Goal: Task Accomplishment & Management: Use online tool/utility

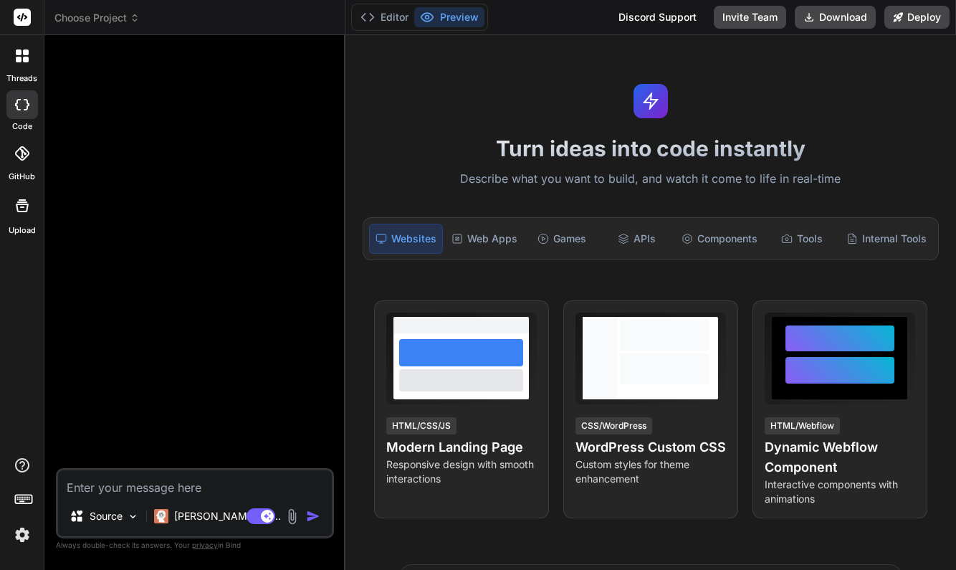
type textarea "x"
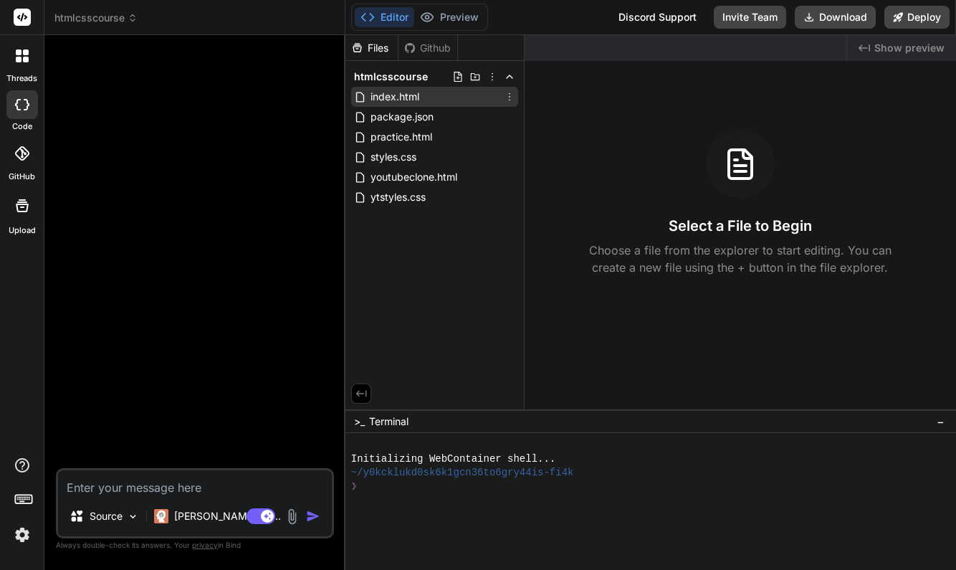
click at [411, 100] on span "index.html" at bounding box center [395, 96] width 52 height 17
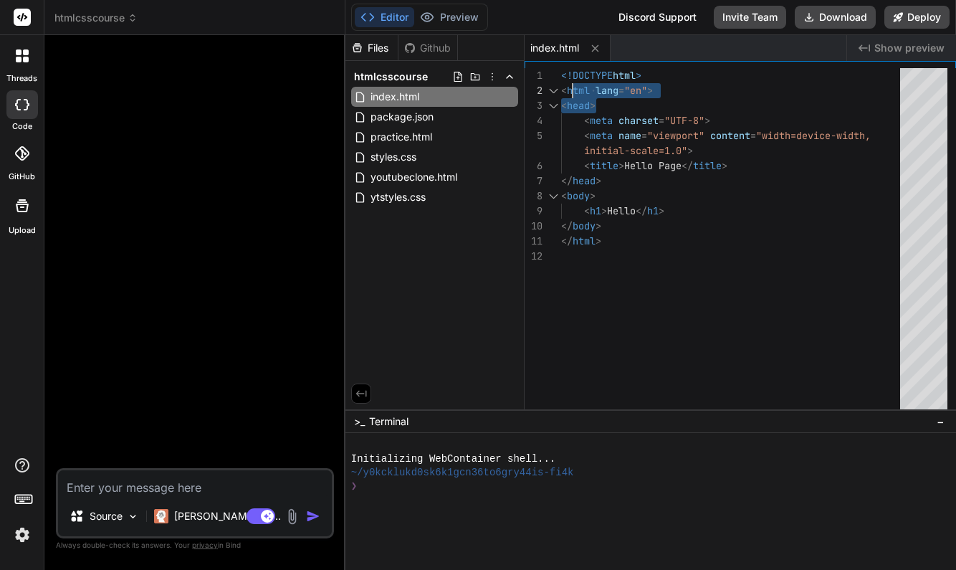
scroll to position [15, 0]
drag, startPoint x: 662, startPoint y: 92, endPoint x: 573, endPoint y: 90, distance: 88.9
click at [573, 90] on div "< html lang = "en" >" at bounding box center [735, 90] width 348 height 15
click at [667, 96] on div "tml lang="en" >" at bounding box center [735, 90] width 348 height 15
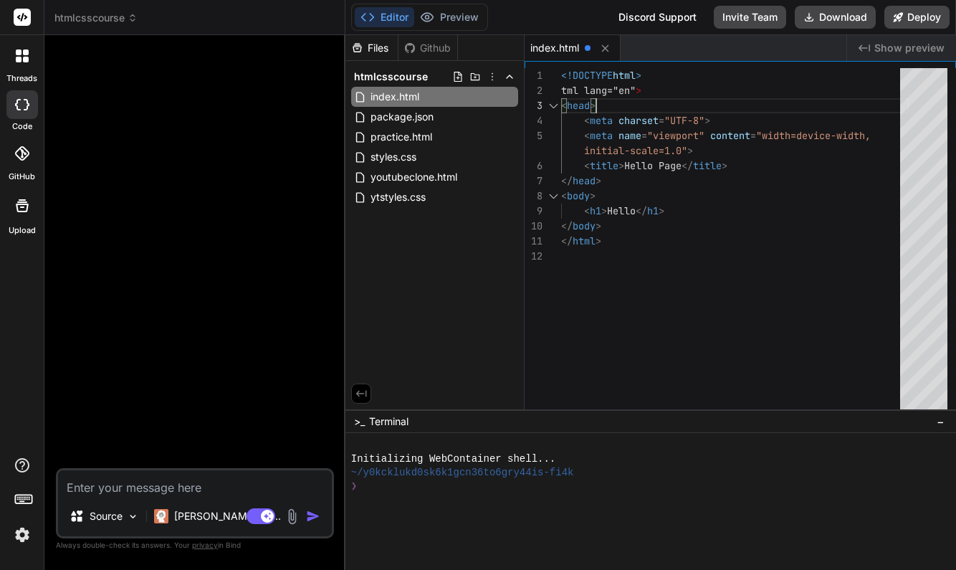
click at [656, 80] on div "<!DOCTYPE html >" at bounding box center [735, 75] width 348 height 15
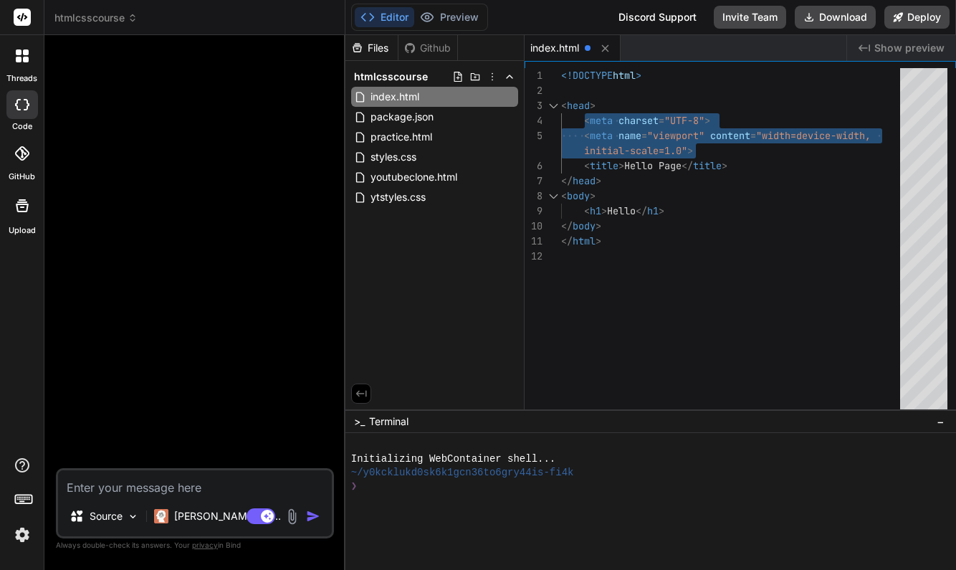
drag, startPoint x: 586, startPoint y: 117, endPoint x: 700, endPoint y: 138, distance: 116.7
click at [700, 138] on div "<!DOCTYPE html > < meta charset = "UTF-8" > < meta name = "viewport" content = …" at bounding box center [735, 242] width 348 height 348
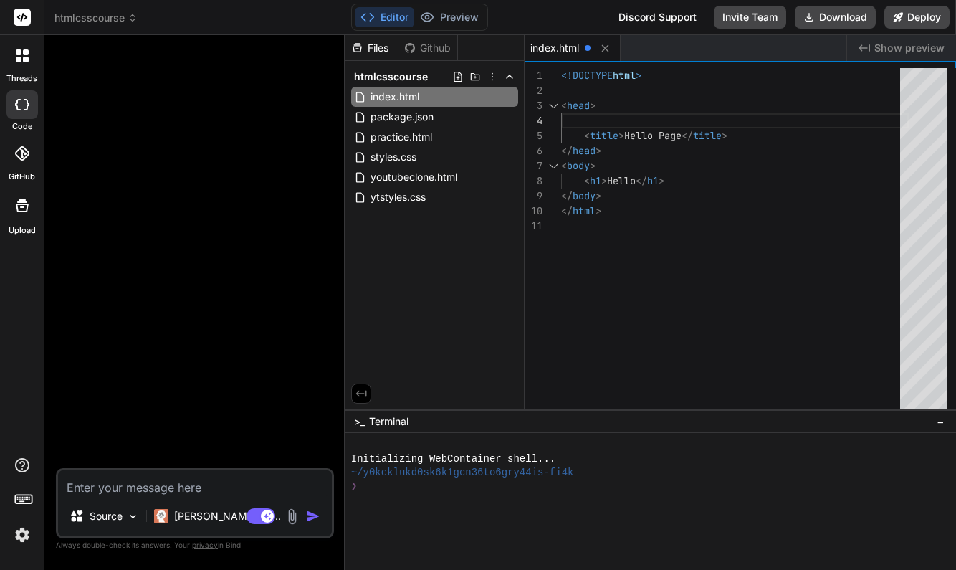
click at [753, 140] on div "< title > Hello Page </ title >" at bounding box center [735, 135] width 348 height 15
click at [679, 181] on div "< h1 > Hello </ h1 >" at bounding box center [735, 180] width 348 height 15
click at [676, 183] on div "< h1 > Hello </ h1 >" at bounding box center [735, 180] width 348 height 15
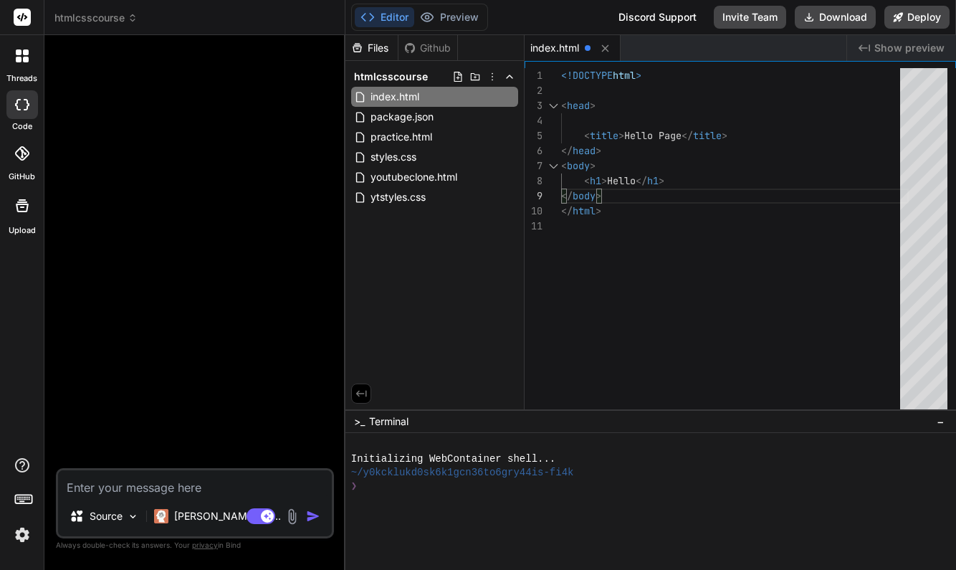
click at [672, 176] on div "< h1 > Hello </ h1 >" at bounding box center [735, 180] width 348 height 15
click at [647, 199] on div "< a ></ a >" at bounding box center [735, 196] width 348 height 15
click at [604, 196] on span "></" at bounding box center [604, 195] width 17 height 13
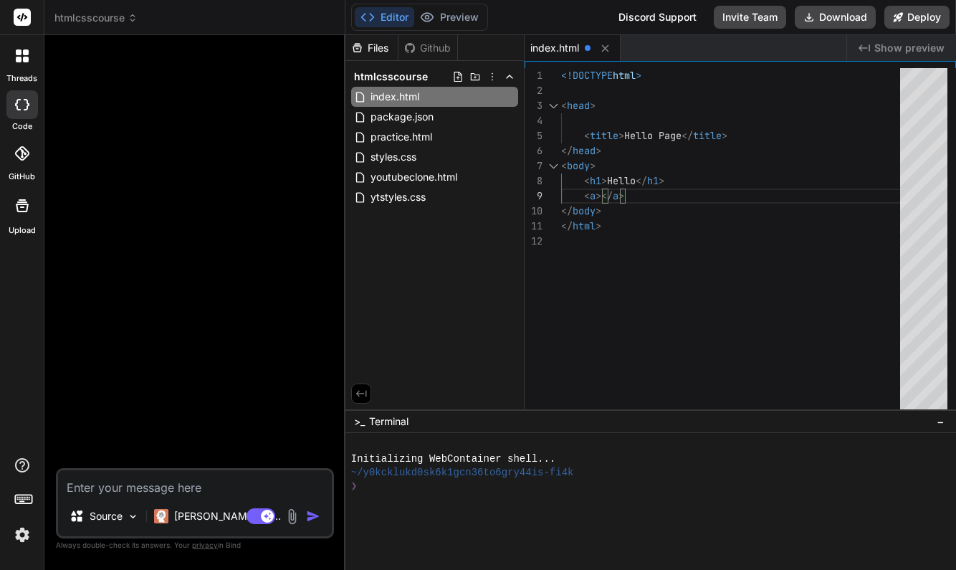
click at [604, 196] on span "></" at bounding box center [604, 195] width 17 height 13
click at [409, 176] on span "youtubeclone.html" at bounding box center [414, 176] width 90 height 17
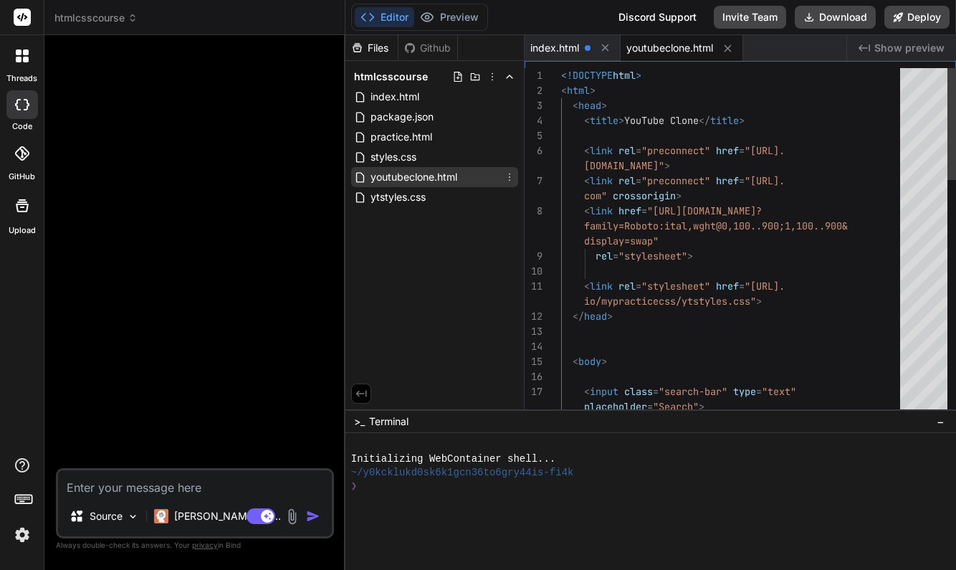
scroll to position [15, 0]
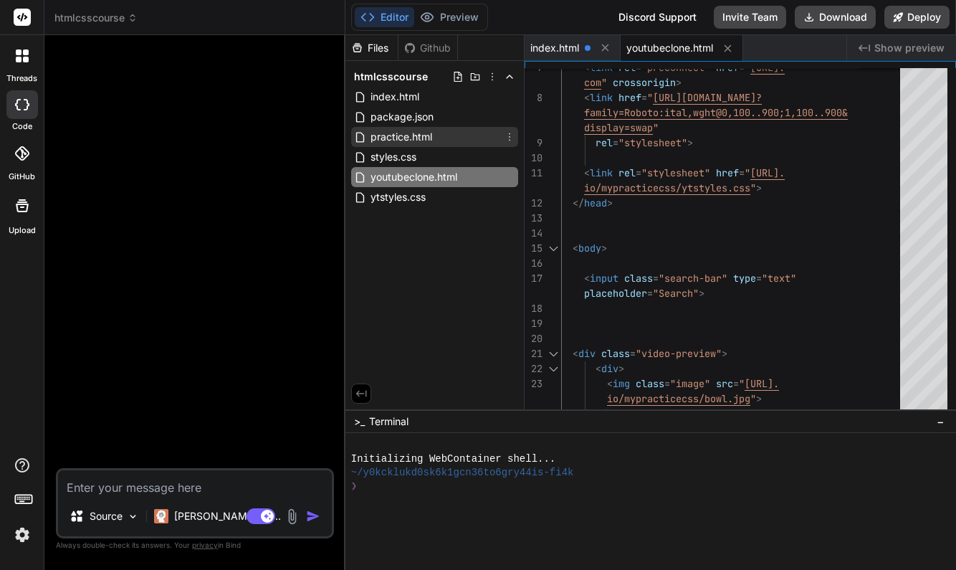
click at [415, 137] on span "practice.html" at bounding box center [401, 136] width 65 height 17
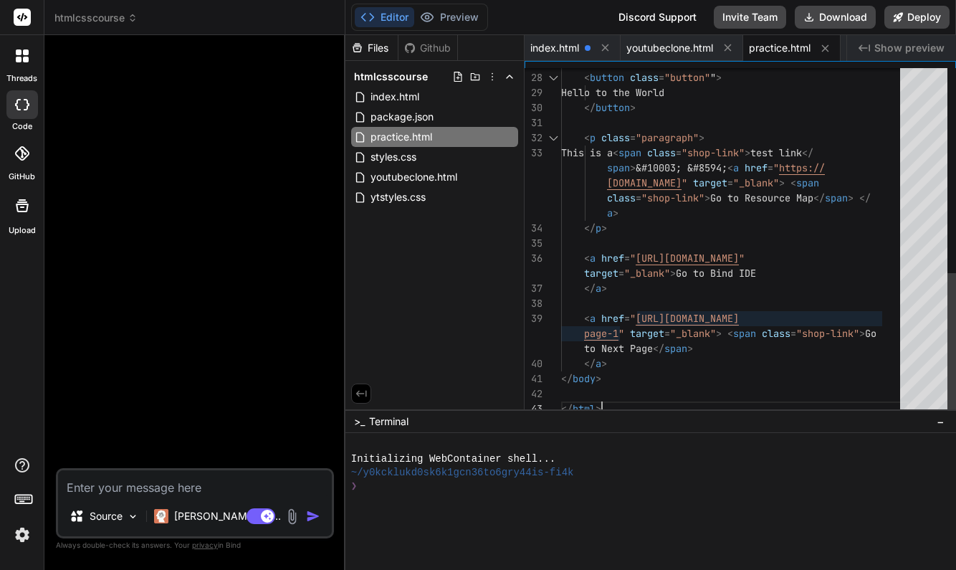
scroll to position [0, 0]
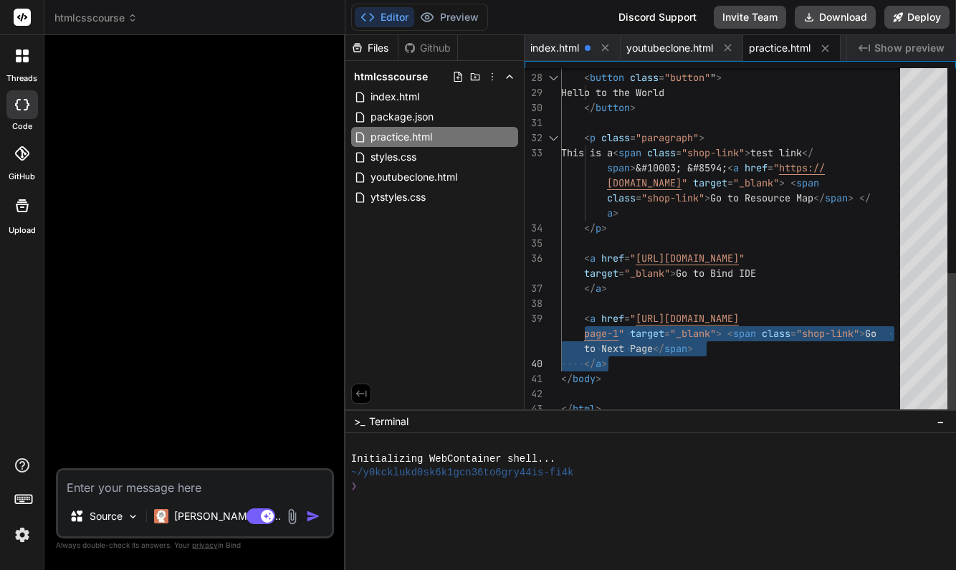
drag, startPoint x: 584, startPoint y: 319, endPoint x: 635, endPoint y: 360, distance: 65.3
click at [583, 317] on span at bounding box center [572, 318] width 23 height 13
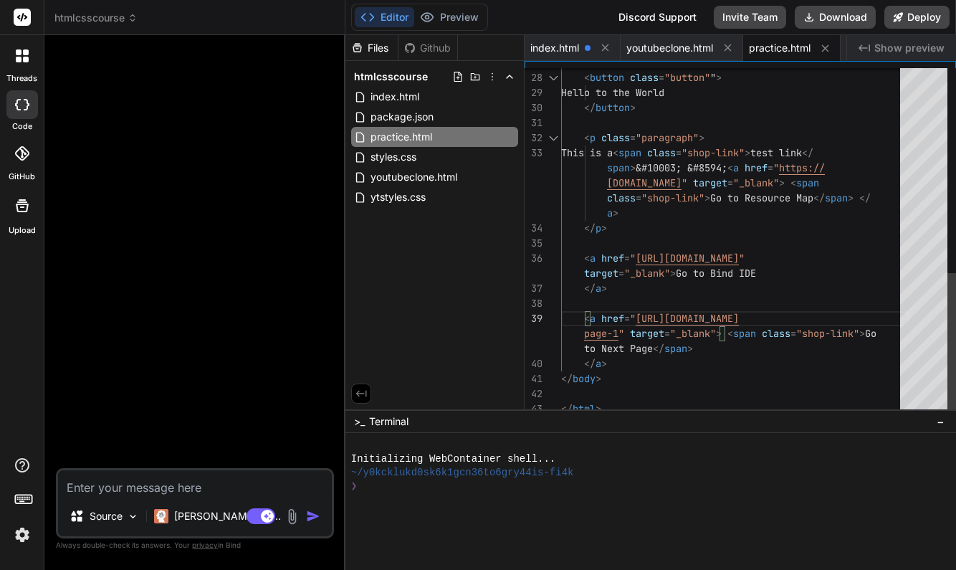
click at [583, 317] on span at bounding box center [572, 318] width 23 height 13
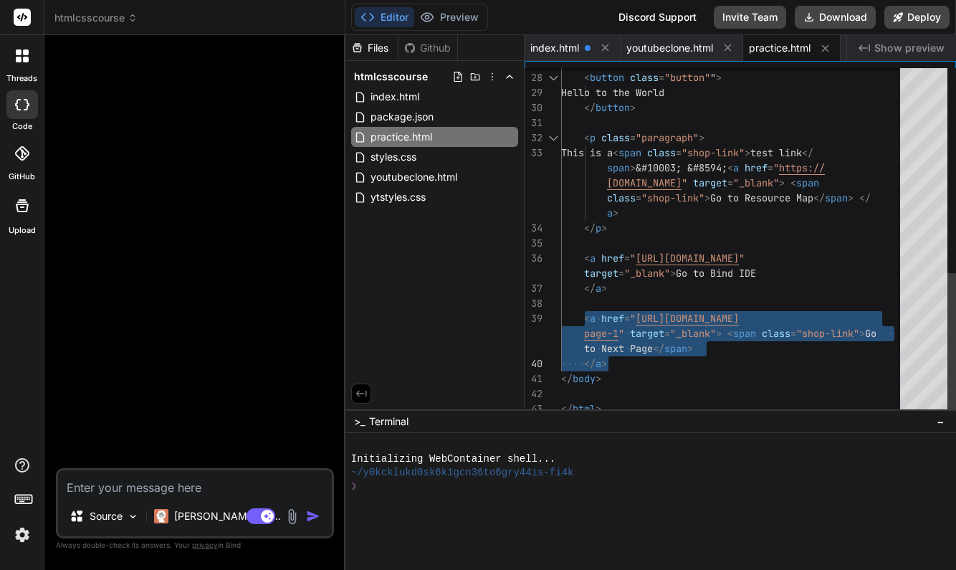
drag, startPoint x: 583, startPoint y: 317, endPoint x: 616, endPoint y: 358, distance: 52.6
click at [444, 98] on div "index.html" at bounding box center [434, 97] width 167 height 20
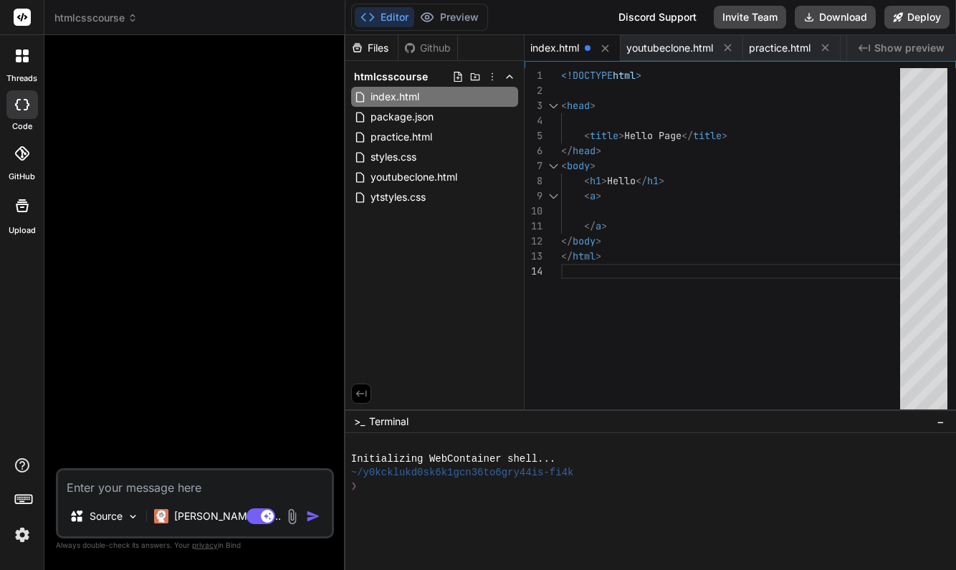
click at [585, 196] on span "<" at bounding box center [587, 195] width 6 height 13
drag, startPoint x: 585, startPoint y: 196, endPoint x: 602, endPoint y: 196, distance: 17.2
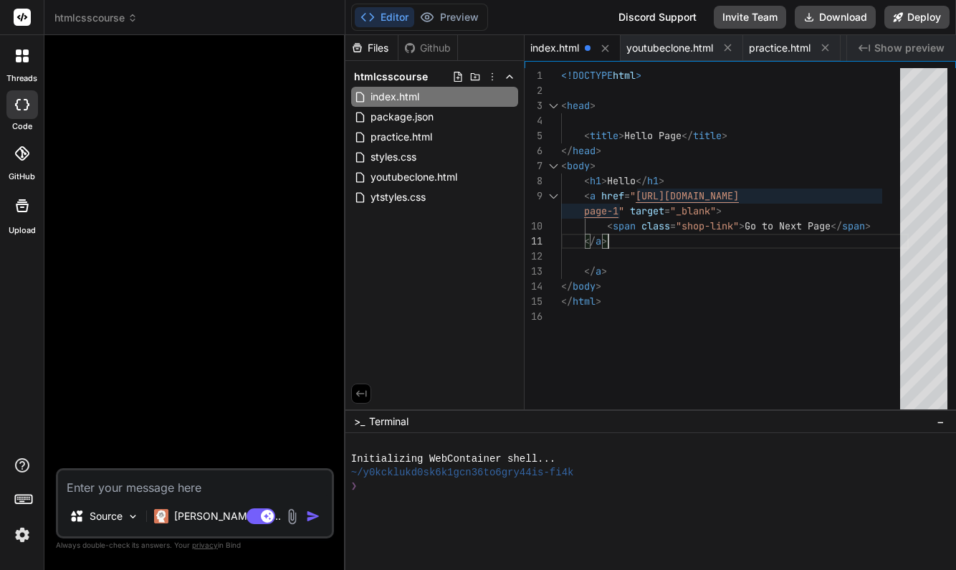
click at [618, 210] on span "page-1" at bounding box center [601, 210] width 34 height 13
click at [785, 297] on div "</ html >" at bounding box center [735, 301] width 348 height 15
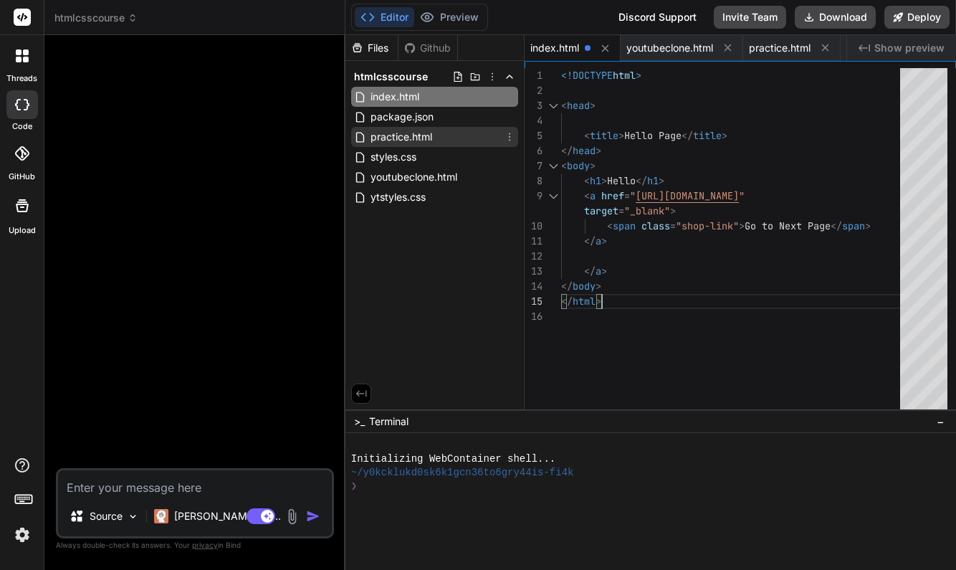
click at [436, 135] on div "practice.html" at bounding box center [434, 137] width 167 height 20
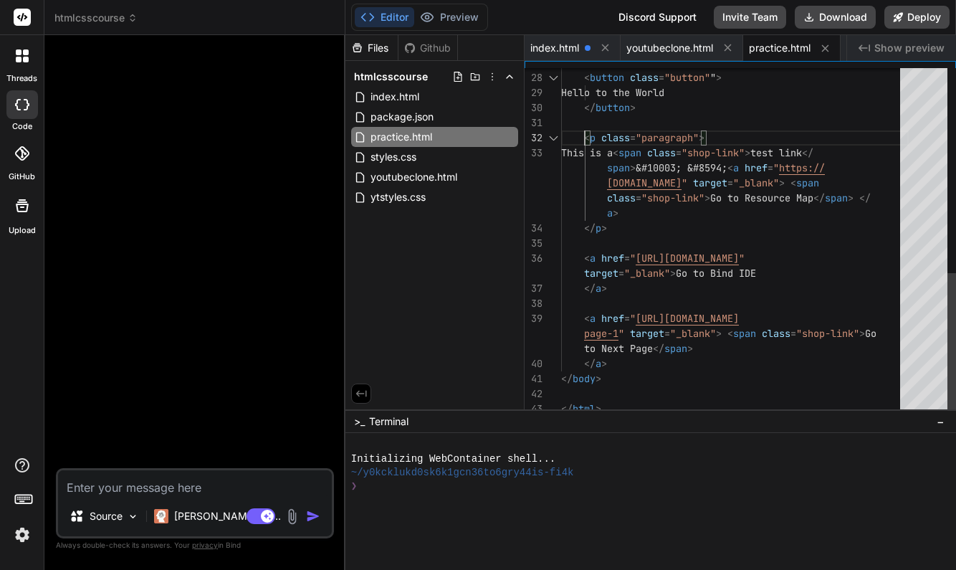
scroll to position [105, 0]
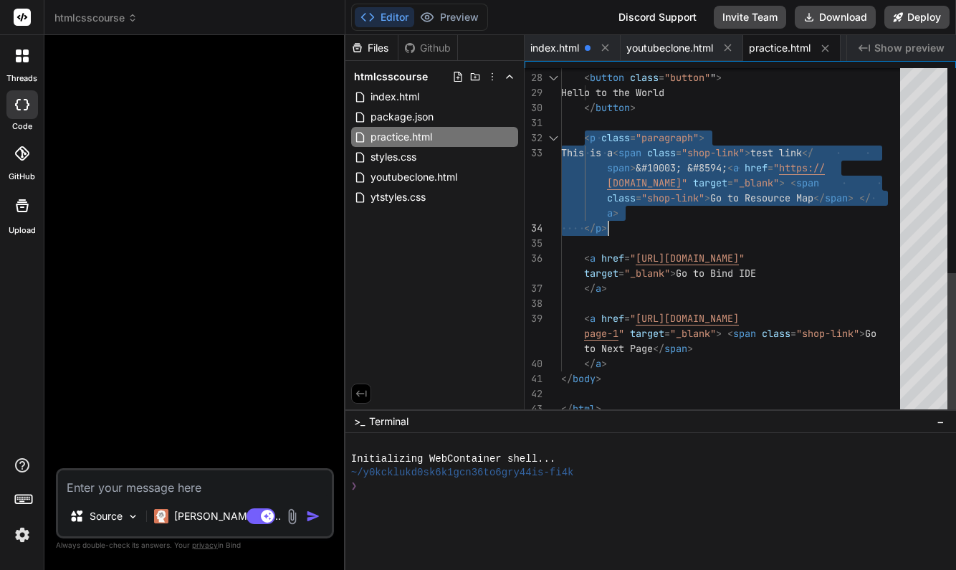
drag, startPoint x: 585, startPoint y: 138, endPoint x: 621, endPoint y: 222, distance: 91.9
click at [444, 97] on div "index.html" at bounding box center [434, 97] width 167 height 20
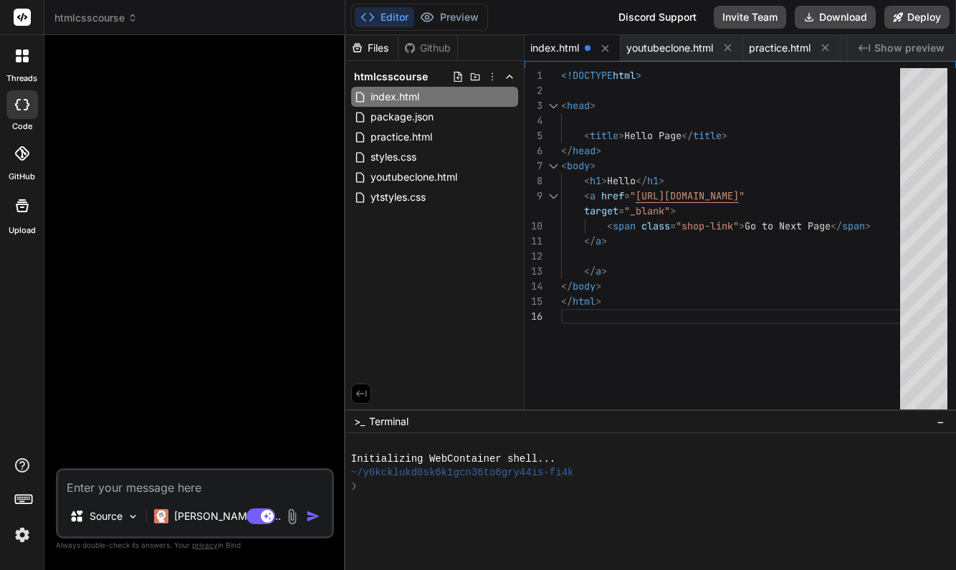
click at [619, 240] on div "</ a >" at bounding box center [735, 241] width 348 height 15
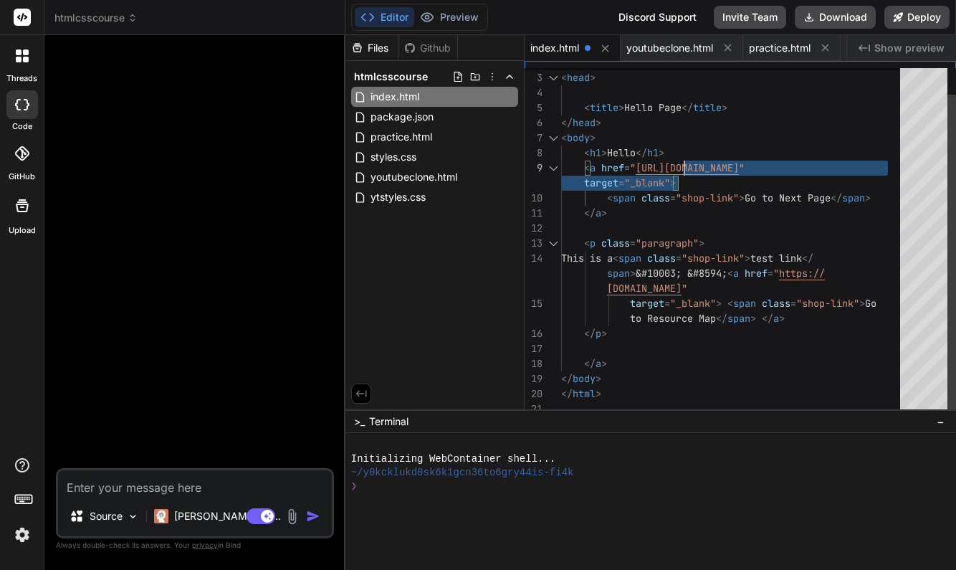
scroll to position [120, 0]
drag, startPoint x: 684, startPoint y: 171, endPoint x: 682, endPoint y: 161, distance: 9.6
click at [682, 161] on span "< a href = " [URL][DOMAIN_NAME] "" at bounding box center [655, 168] width 189 height 15
click at [682, 161] on span "[URL][DOMAIN_NAME]" at bounding box center [687, 167] width 103 height 13
drag, startPoint x: 682, startPoint y: 161, endPoint x: 882, endPoint y: 165, distance: 200.7
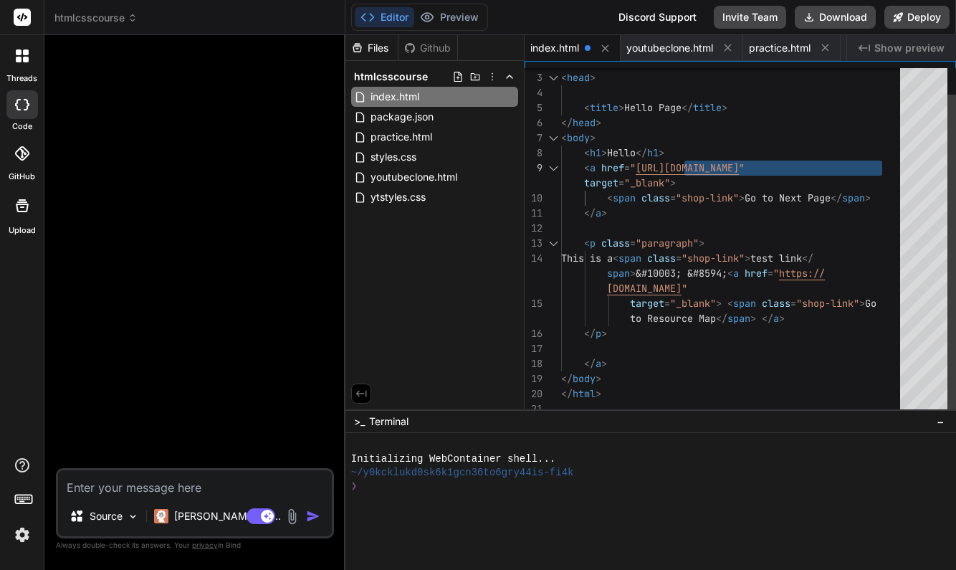
click at [750, 165] on span "< a href = " [URL][DOMAIN_NAME] "" at bounding box center [655, 168] width 189 height 15
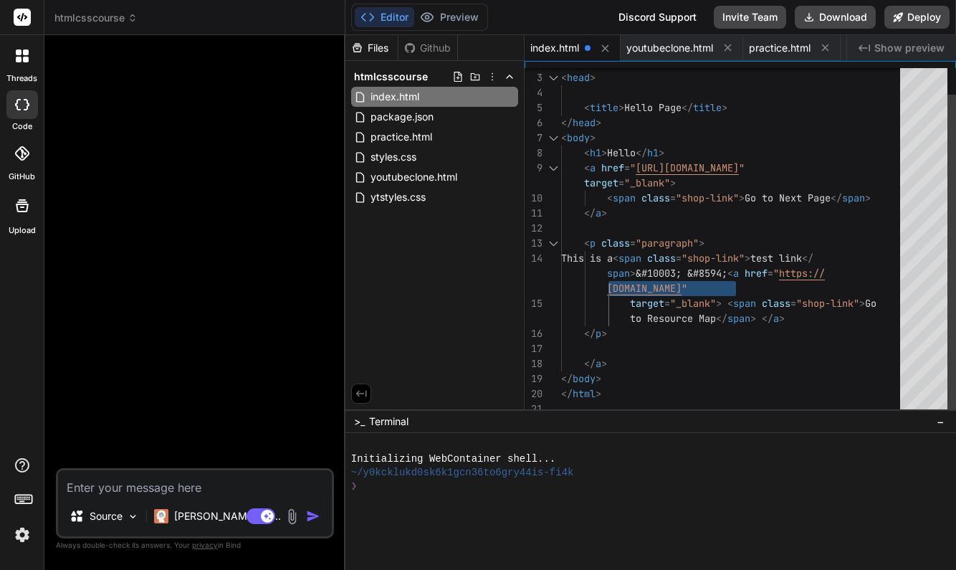
drag, startPoint x: 608, startPoint y: 286, endPoint x: 736, endPoint y: 285, distance: 128.3
click at [687, 285] on span "[DOMAIN_NAME] "" at bounding box center [624, 288] width 126 height 15
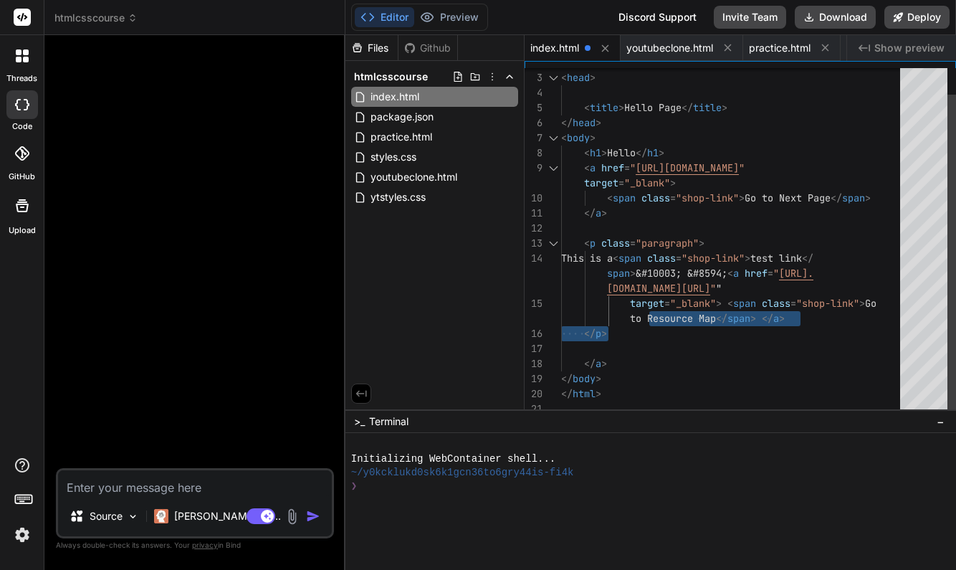
click at [650, 318] on span "to Resource Map" at bounding box center [673, 318] width 86 height 13
drag, startPoint x: 648, startPoint y: 318, endPoint x: 717, endPoint y: 315, distance: 68.9
click at [716, 315] on span "to Resource Map" at bounding box center [673, 318] width 86 height 13
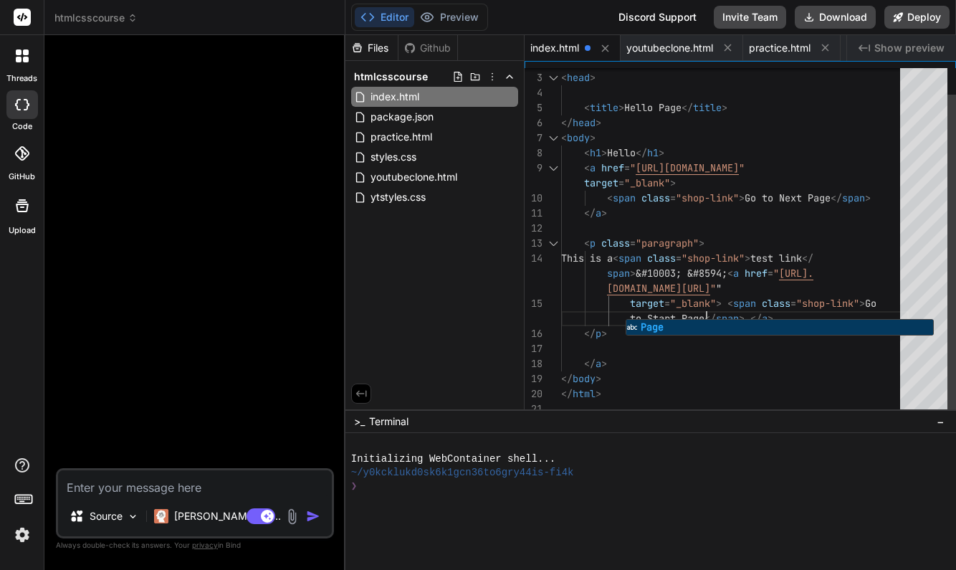
click at [786, 383] on div "</ body >" at bounding box center [735, 378] width 348 height 15
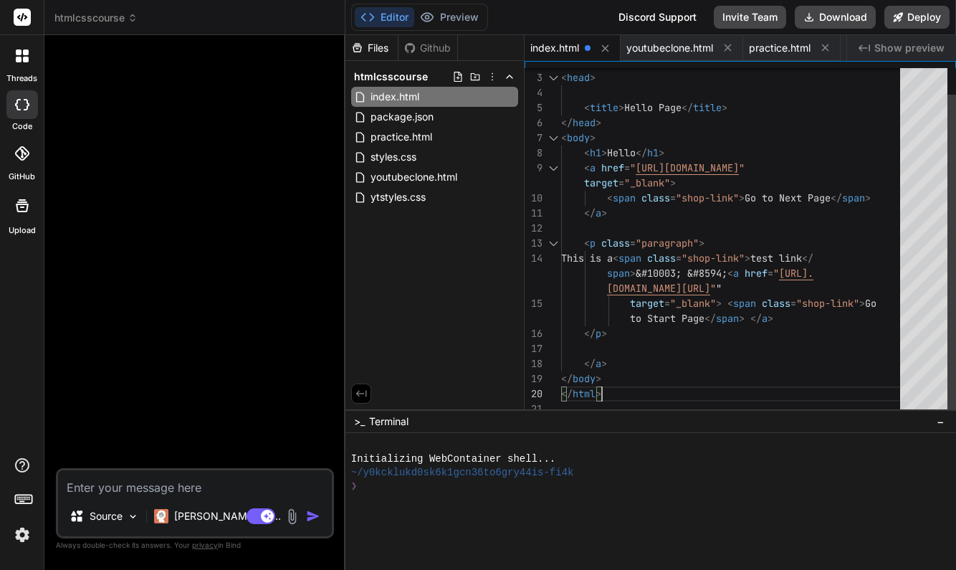
scroll to position [105, 0]
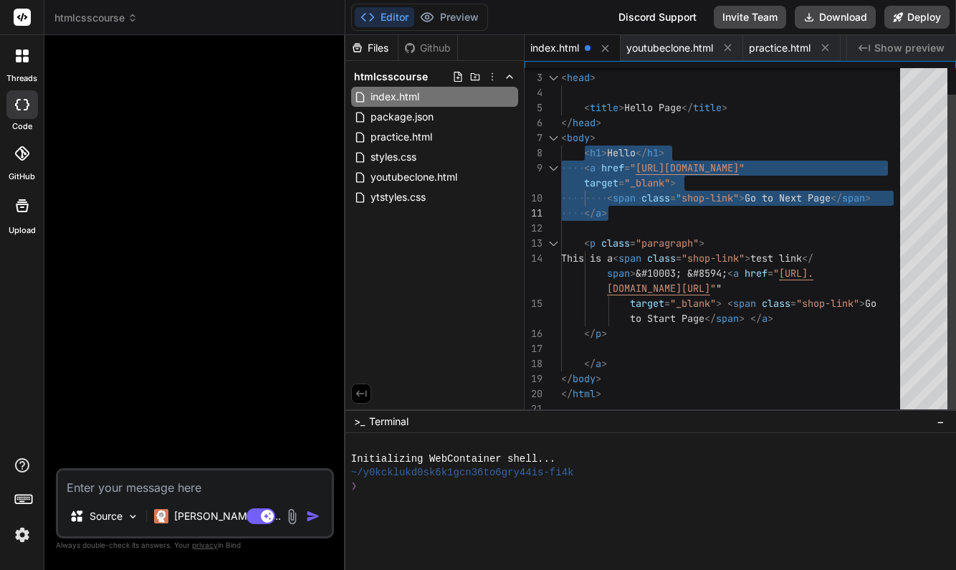
drag, startPoint x: 586, startPoint y: 153, endPoint x: 616, endPoint y: 205, distance: 60.7
click at [616, 205] on div "< head > < title > Hello Page </ title > </ head > < body > < h1 > Hello </ h1 …" at bounding box center [735, 228] width 348 height 376
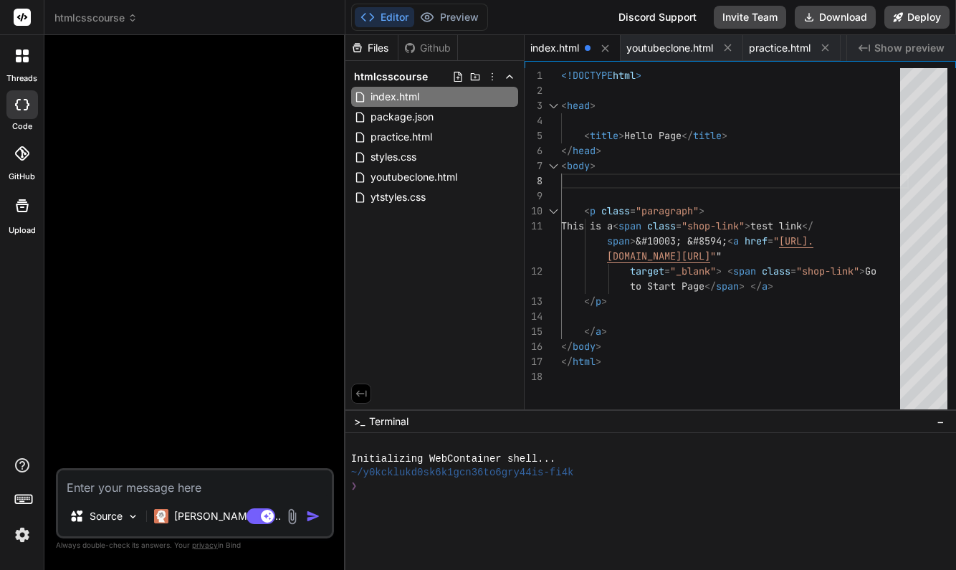
click at [778, 310] on div at bounding box center [735, 316] width 348 height 15
drag, startPoint x: 561, startPoint y: 77, endPoint x: 584, endPoint y: 109, distance: 39.6
click at [591, 114] on div "< head > < title > Hello Page </ title > </ head > < body > < p class = "paragr…" at bounding box center [735, 242] width 348 height 348
click at [562, 75] on span "<!DOCTYPE" at bounding box center [587, 75] width 52 height 13
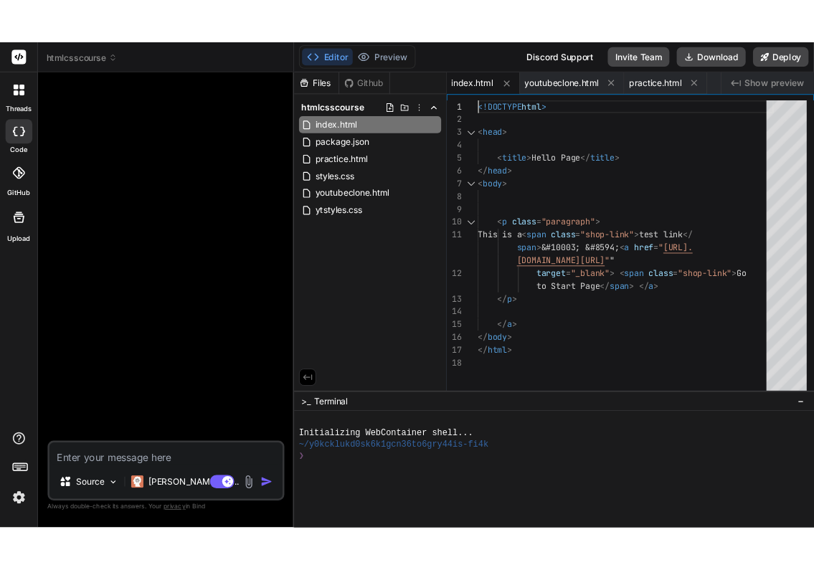
scroll to position [0, 0]
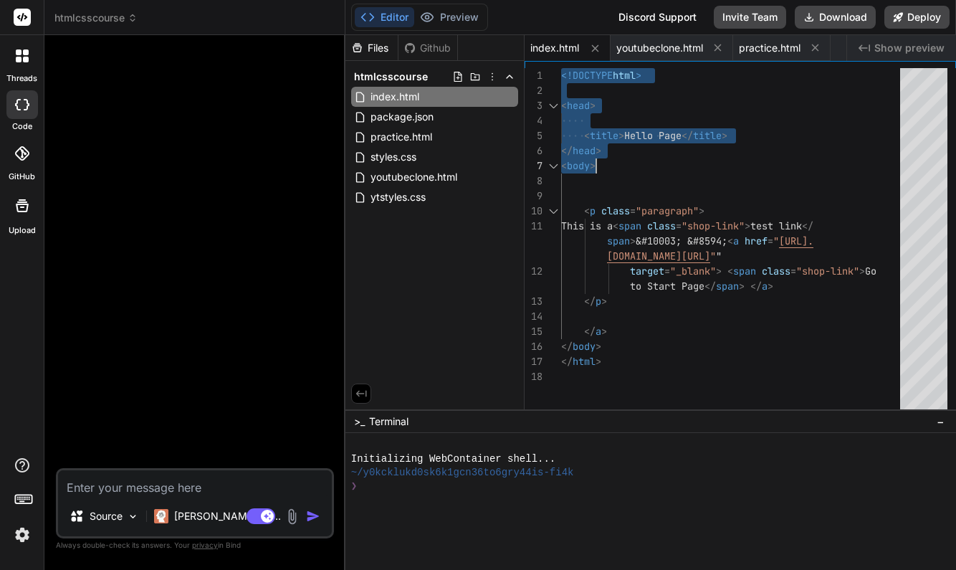
type textarea "<!DOCTYPE html> <head> <title>Hello Page</title> </head> <body> <p class="parag…"
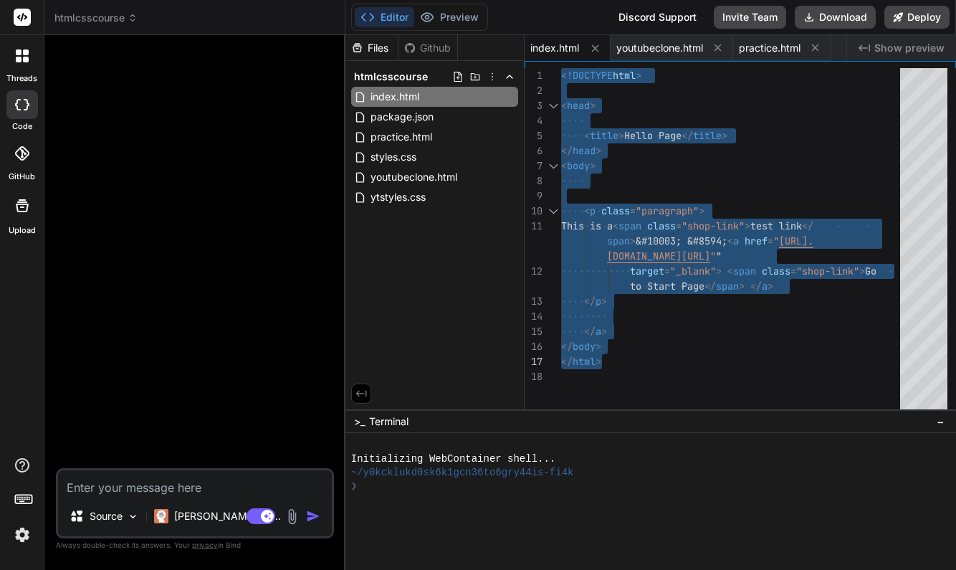
drag, startPoint x: 563, startPoint y: 75, endPoint x: 623, endPoint y: 361, distance: 291.6
click at [623, 361] on div "< head > < title > Hello Page </ title > </ head > < body > < p class = "paragr…" at bounding box center [735, 242] width 348 height 348
type textarea "x"
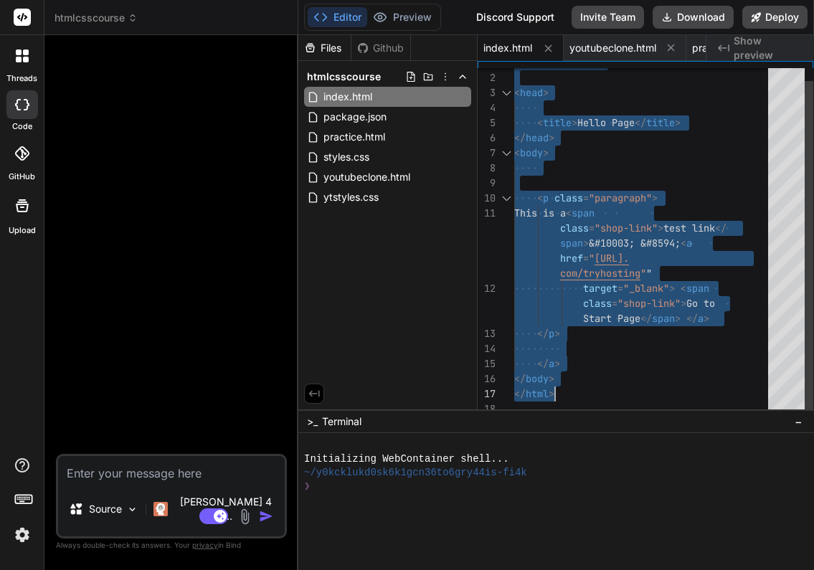
click at [740, 124] on div "< title > Hello Page </ title >" at bounding box center [645, 122] width 262 height 15
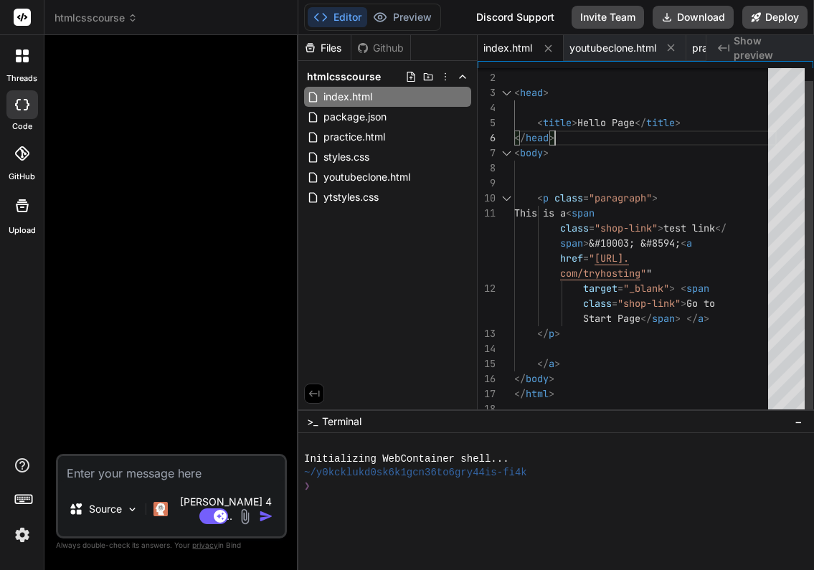
scroll to position [75, 0]
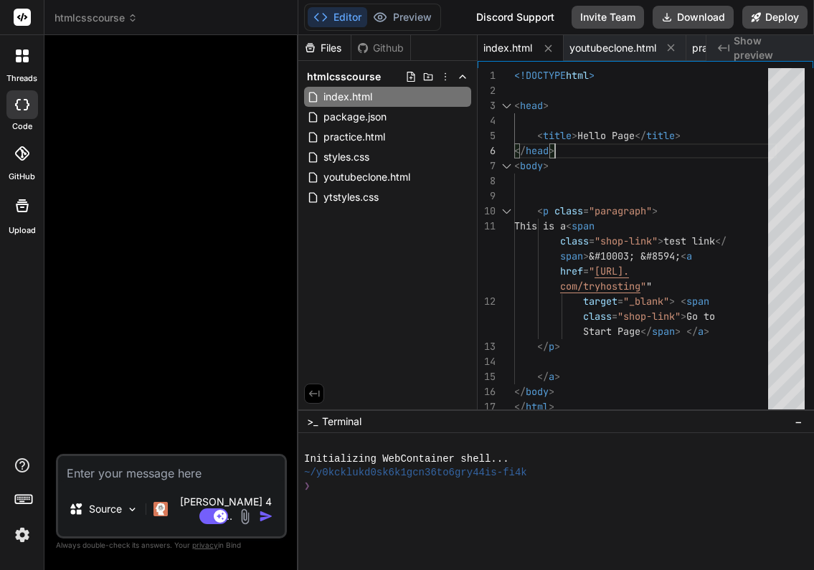
click at [515, 47] on span "index.html" at bounding box center [507, 48] width 49 height 14
click at [550, 48] on icon at bounding box center [548, 48] width 12 height 12
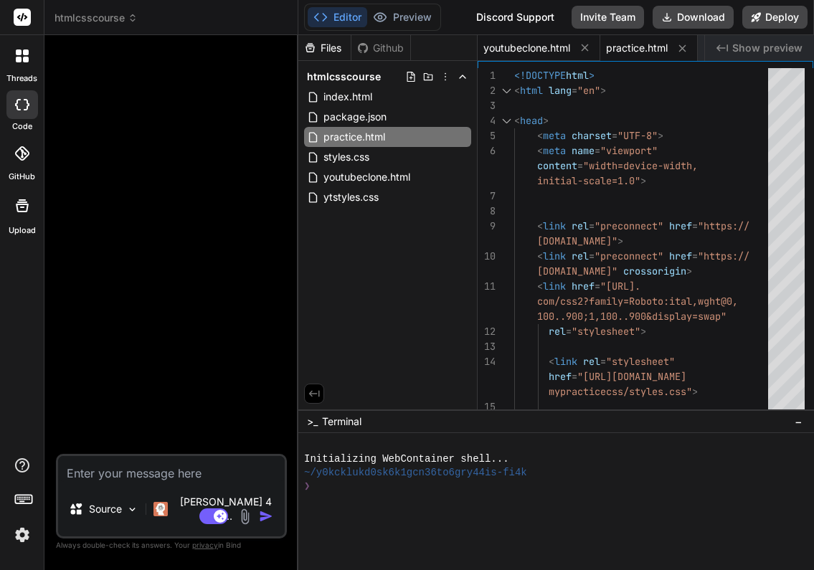
click at [559, 45] on span "youtubeclone.html" at bounding box center [526, 48] width 87 height 14
type textarea "Wide apperture to show Shallow depth-of-field</p> </div> </div> </div> </body> …"
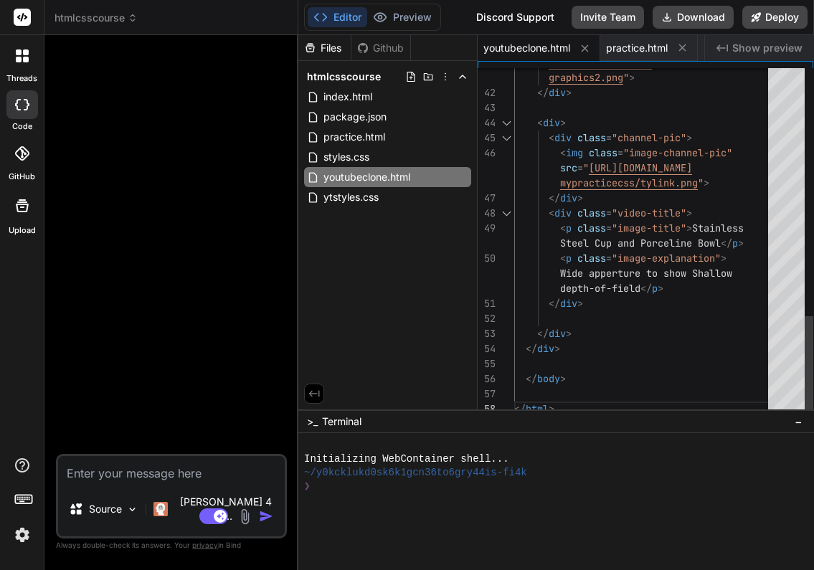
scroll to position [135, 0]
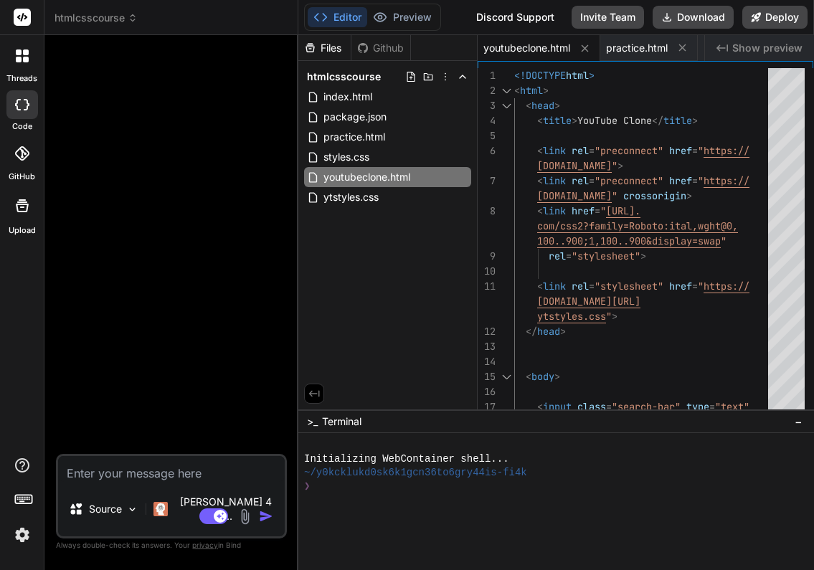
click at [426, 282] on div "Files Github htmlcsscourse index.html package.json practice.html styles.css you…" at bounding box center [387, 222] width 179 height 374
